Goal: Information Seeking & Learning: Learn about a topic

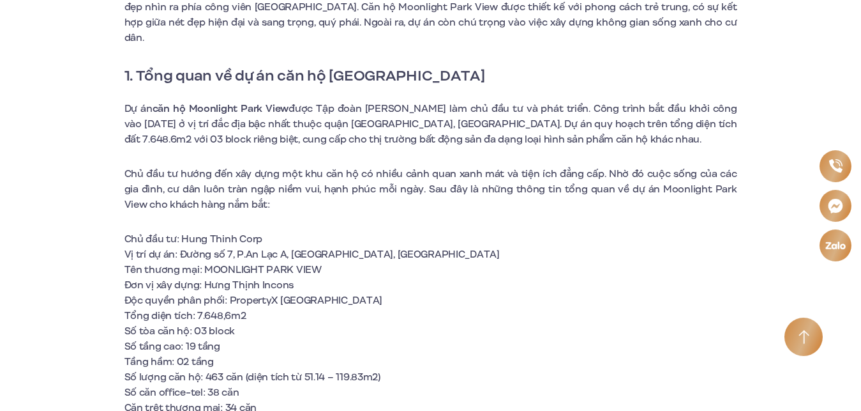
scroll to position [456, 0]
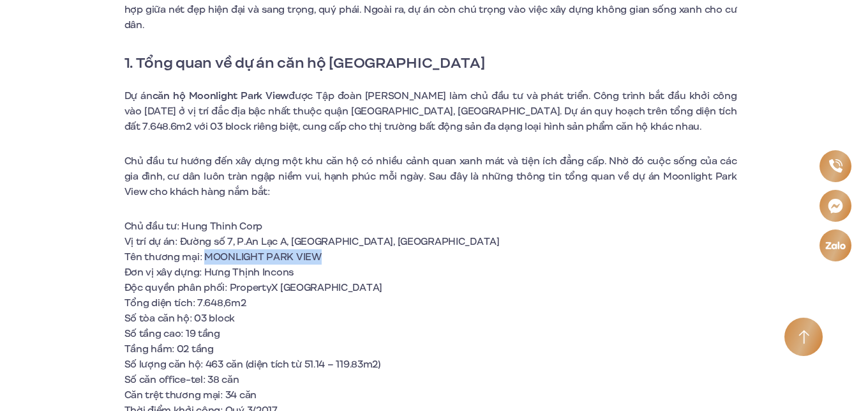
drag, startPoint x: 203, startPoint y: 244, endPoint x: 329, endPoint y: 246, distance: 125.8
click at [329, 249] on li "Tên thương mại: MOONLIGHT PARK VIEW" at bounding box center [431, 256] width 613 height 15
copy span "MOONLIGHT PARK VIEW"
click at [214, 219] on span "Hung Thinh Corp" at bounding box center [221, 226] width 81 height 14
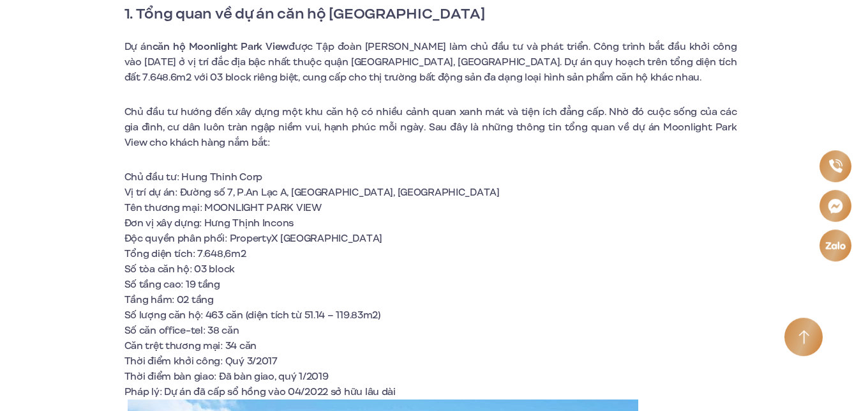
scroll to position [521, 0]
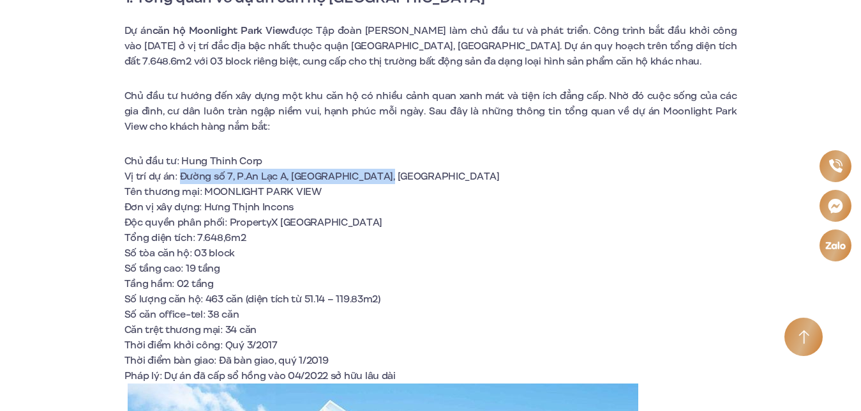
drag, startPoint x: 179, startPoint y: 160, endPoint x: 397, endPoint y: 158, distance: 217.8
click at [397, 169] on li "Vị trí dự án: Đường số 7, P.An Lạc A, [GEOGRAPHIC_DATA], [GEOGRAPHIC_DATA]" at bounding box center [431, 176] width 613 height 15
copy span "Đường số 7, P.An Lạc A, Q.[GEOGRAPHIC_DATA], [GEOGRAPHIC_DATA]"
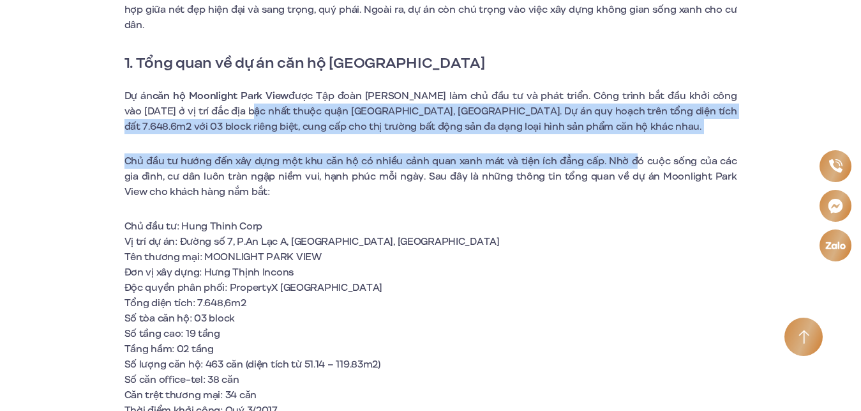
drag, startPoint x: 220, startPoint y: 92, endPoint x: 623, endPoint y: 140, distance: 405.2
click at [534, 112] on span "được Tập đoàn [PERSON_NAME] làm chủ đầu tư và phát triển. Công trình bắt đầu kh…" at bounding box center [431, 111] width 613 height 45
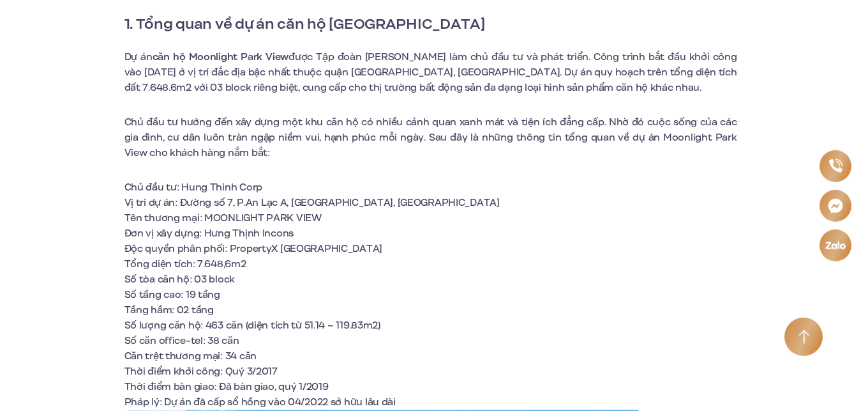
scroll to position [521, 0]
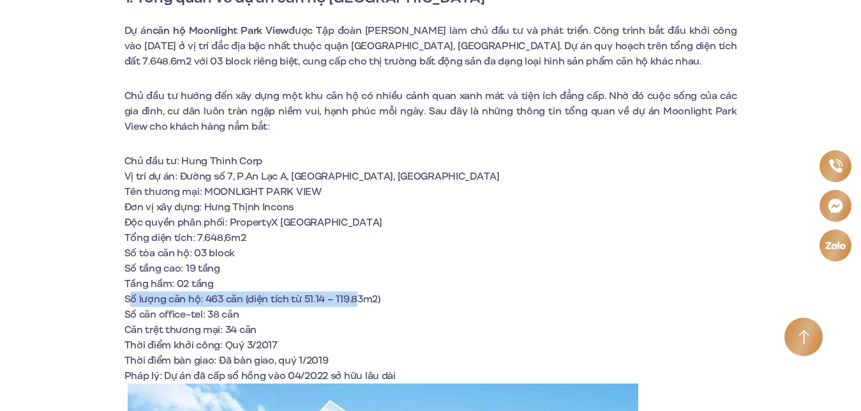
drag, startPoint x: 132, startPoint y: 281, endPoint x: 358, endPoint y: 290, distance: 226.9
click at [358, 292] on span "Số lượng căn hộ: 463 căn (diện tích từ 51.14 – 119.83m2)" at bounding box center [253, 299] width 256 height 14
click at [312, 292] on span "Số lượng căn hộ: 463 căn (diện tích từ 51.14 – 119.83m2)" at bounding box center [253, 299] width 256 height 14
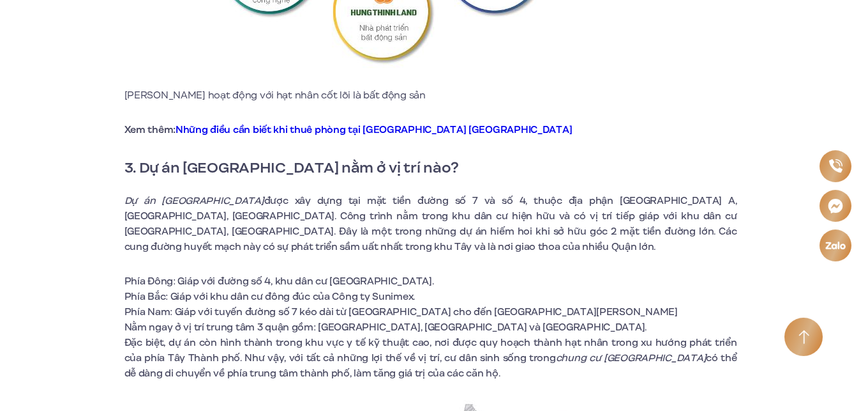
scroll to position [1824, 0]
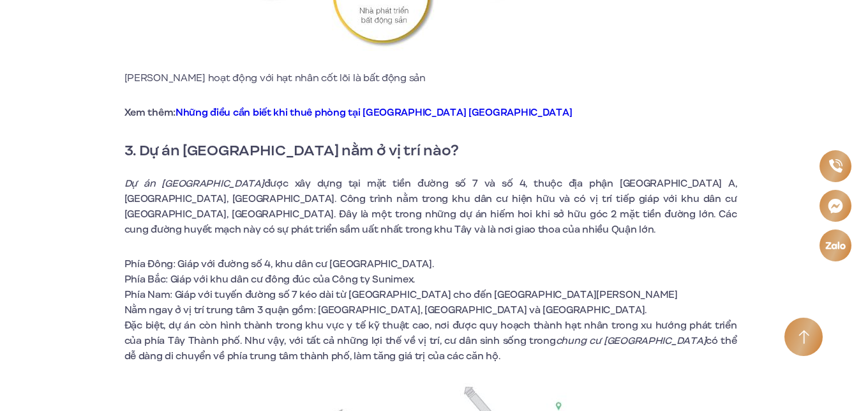
click at [337, 176] on span "được xây dựng tại mặt tiền đường số 7 và số 4, thuộc địa phận [GEOGRAPHIC_DATA]…" at bounding box center [431, 206] width 613 height 60
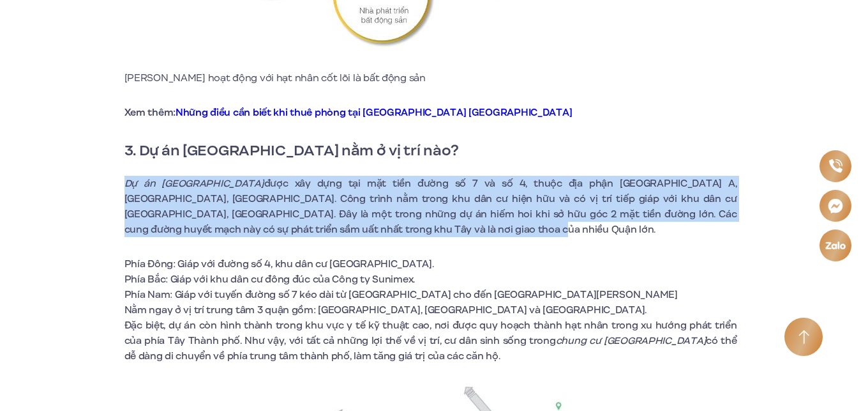
drag, startPoint x: 128, startPoint y: 153, endPoint x: 374, endPoint y: 198, distance: 250.6
click at [374, 198] on p "Dự án [GEOGRAPHIC_DATA] được xây dựng tại mặt tiền đường số 7 và số 4, thuộc đị…" at bounding box center [431, 206] width 613 height 61
copy p "Dự án [GEOGRAPHIC_DATA] được xây dựng tại mặt tiền đường số 7 và số 4, thuộc đị…"
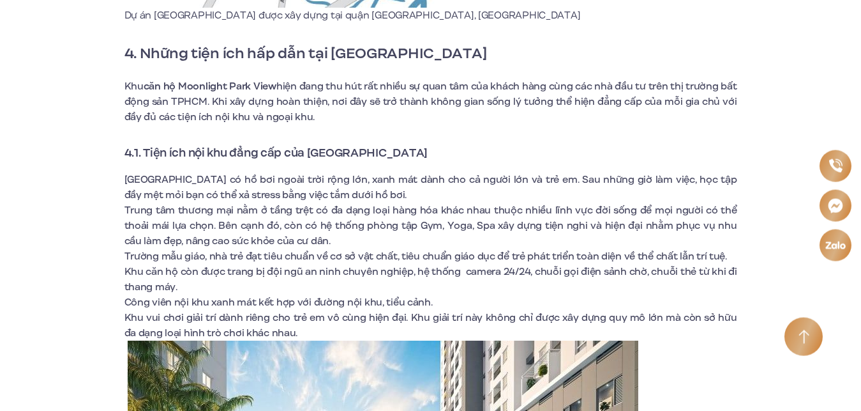
scroll to position [2540, 0]
click at [311, 215] on li "Trung tâm thương mại nằm ở tầng trệt có đa dạng loại hàng hóa khác nhau thuộc n…" at bounding box center [431, 225] width 613 height 46
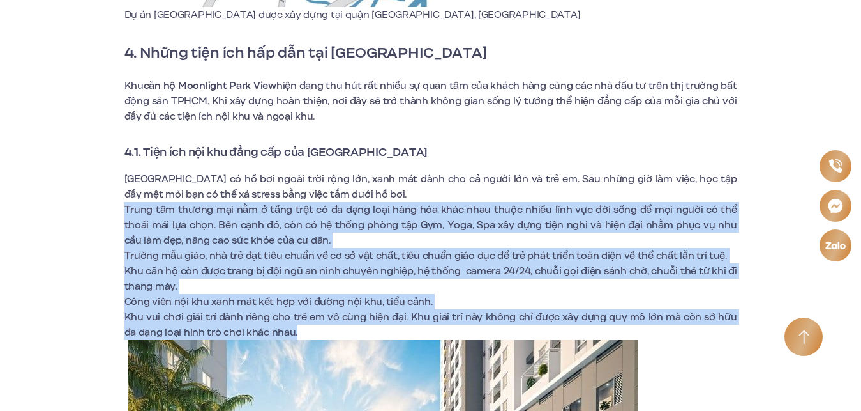
drag, startPoint x: 124, startPoint y: 175, endPoint x: 293, endPoint y: 307, distance: 214.7
copy ul "Lorem ips dolors ame con a elit sedd ei te inci utla etdo mag aliq enim admin v…"
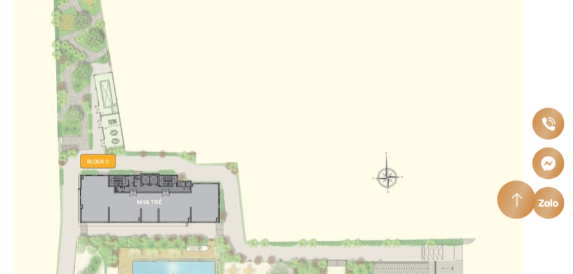
scroll to position [5710, 0]
